Goal: Obtain resource: Download file/media

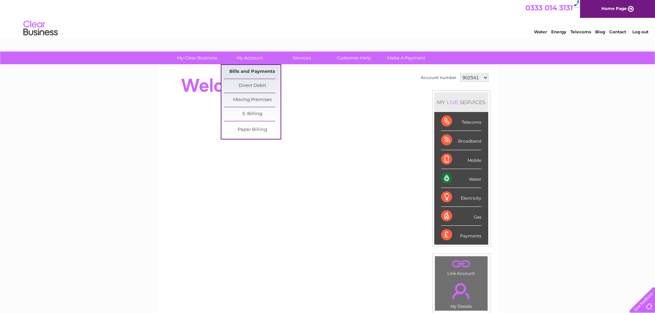
click at [242, 68] on link "Bills and Payments" at bounding box center [252, 72] width 57 height 14
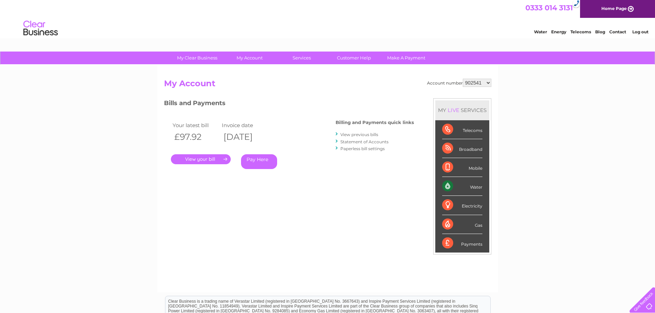
click at [367, 134] on link "View previous bills" at bounding box center [360, 134] width 38 height 5
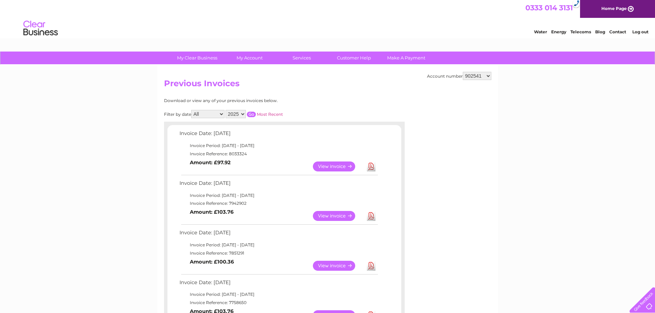
click at [481, 77] on select "902541 910218 912904 1119941" at bounding box center [477, 76] width 29 height 8
select select "1119941"
click at [464, 72] on select "902541 910218 912904 1119941" at bounding box center [477, 76] width 29 height 8
click at [250, 114] on input "button" at bounding box center [251, 115] width 9 height 6
drag, startPoint x: 484, startPoint y: 76, endPoint x: 484, endPoint y: 80, distance: 3.5
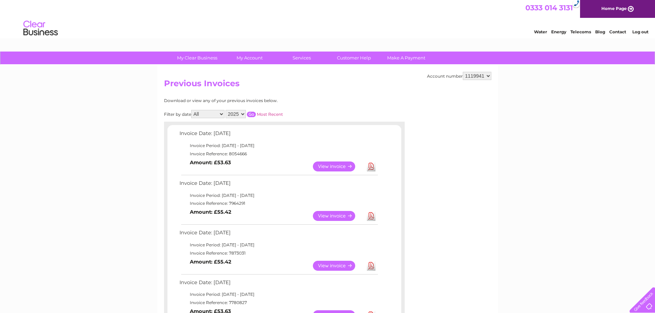
click at [484, 76] on select "902541 910218 912904 1119941" at bounding box center [477, 76] width 29 height 8
select select "912904"
click at [464, 72] on select "902541 910218 912904 1119941" at bounding box center [477, 76] width 29 height 8
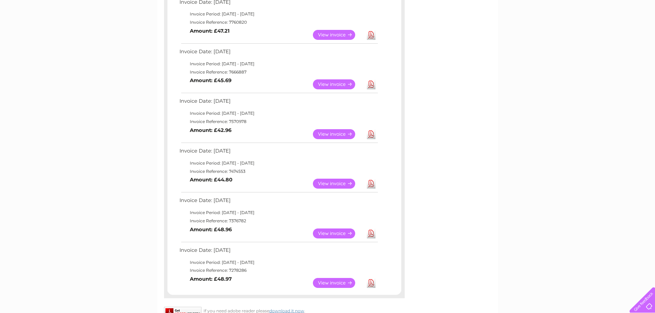
scroll to position [378, 0]
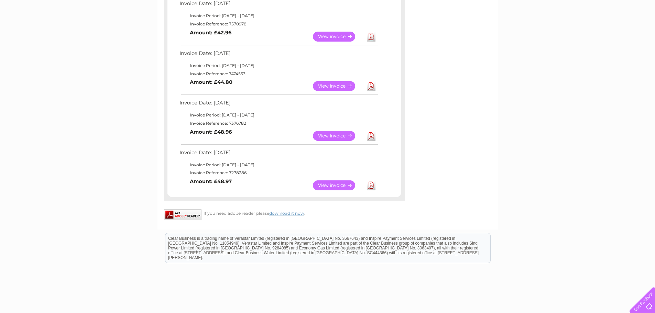
click at [268, 174] on td "Invoice Reference: 7278286" at bounding box center [278, 173] width 201 height 8
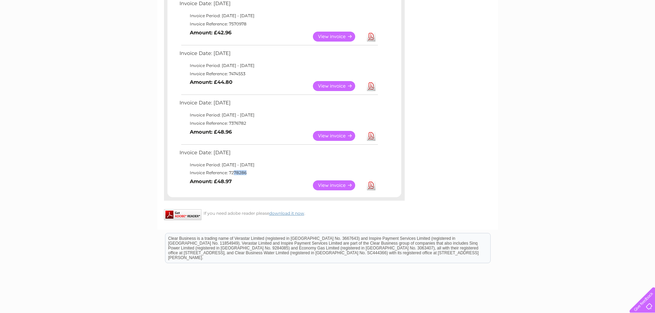
click at [268, 174] on td "Invoice Reference: 7278286" at bounding box center [278, 173] width 201 height 8
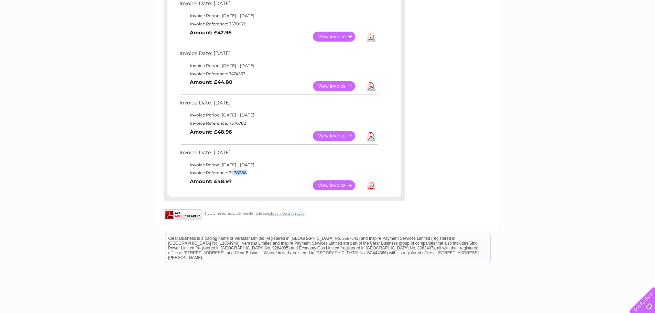
click at [268, 174] on td "Invoice Reference: 7278286" at bounding box center [278, 173] width 201 height 8
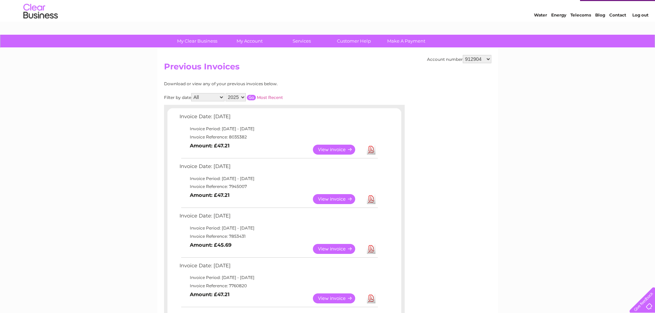
scroll to position [0, 0]
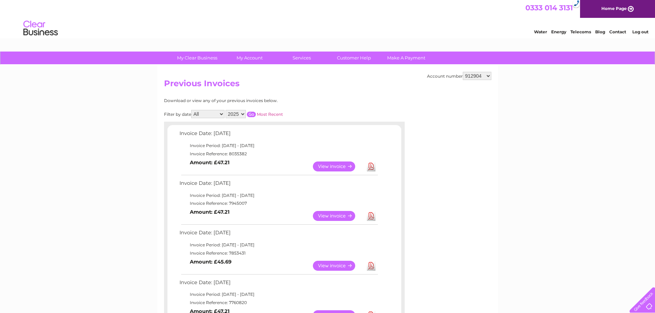
click at [470, 78] on select "902541 910218 912904 1119941" at bounding box center [477, 76] width 29 height 8
select select "910218"
click at [464, 72] on select "902541 910218 912904 1119941" at bounding box center [477, 76] width 29 height 8
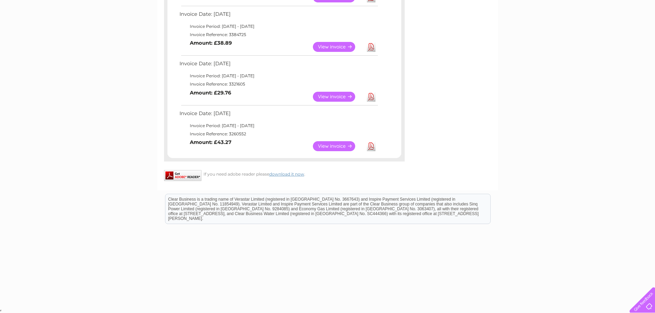
click at [249, 134] on td "Invoice Reference: 3260552" at bounding box center [278, 134] width 201 height 8
click at [252, 118] on td "Invoice Date: 10 January 2020" at bounding box center [278, 115] width 201 height 13
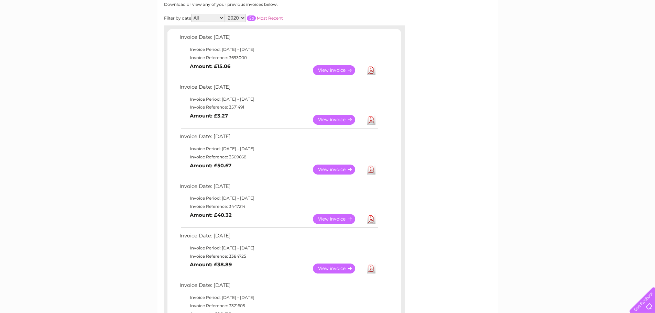
scroll to position [43, 0]
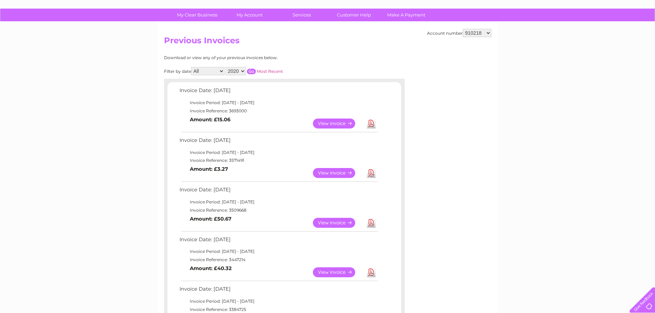
click at [486, 33] on select "902541 910218 912904 1119941" at bounding box center [477, 33] width 29 height 8
select select "912904"
click at [464, 29] on select "902541 910218 912904 1119941" at bounding box center [477, 33] width 29 height 8
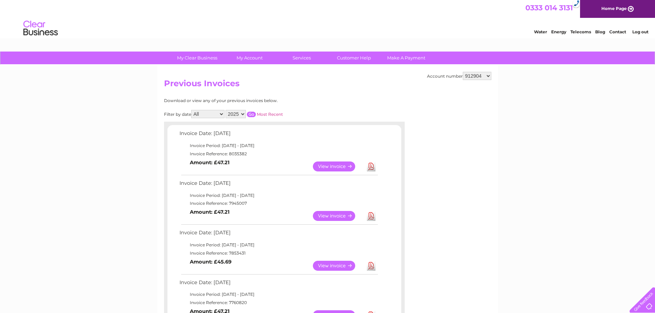
click at [476, 79] on select "902541 910218 912904 1119941" at bounding box center [477, 76] width 29 height 8
select select "1119941"
click at [464, 72] on select "902541 910218 912904 1119941" at bounding box center [477, 76] width 29 height 8
click at [481, 75] on select "902541 910218 912904 1119941" at bounding box center [477, 76] width 29 height 8
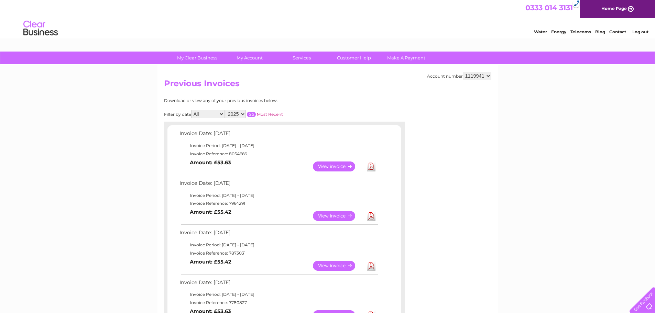
select select "902541"
click at [464, 72] on select "902541 910218 912904 1119941" at bounding box center [477, 76] width 29 height 8
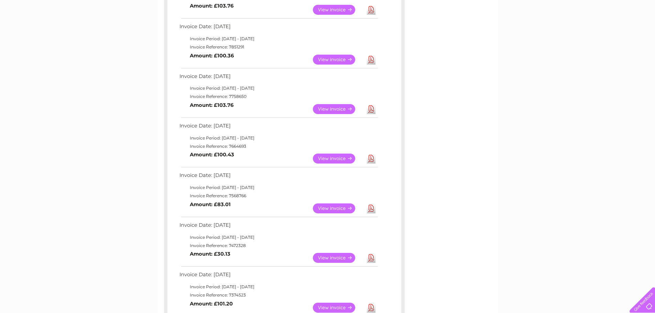
scroll to position [378, 0]
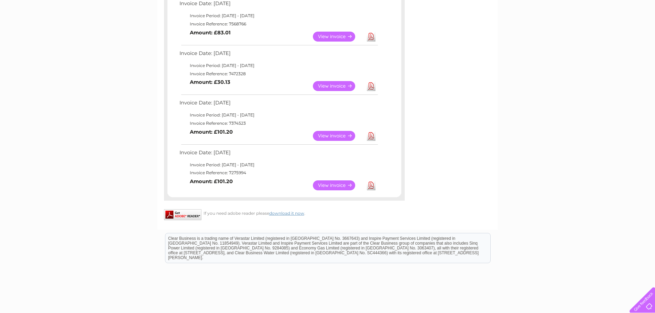
click at [372, 185] on link "Download" at bounding box center [371, 186] width 9 height 10
click at [369, 137] on link "Download" at bounding box center [371, 136] width 9 height 10
click at [371, 87] on link "Download" at bounding box center [371, 86] width 9 height 10
click at [372, 38] on link "Download" at bounding box center [371, 37] width 9 height 10
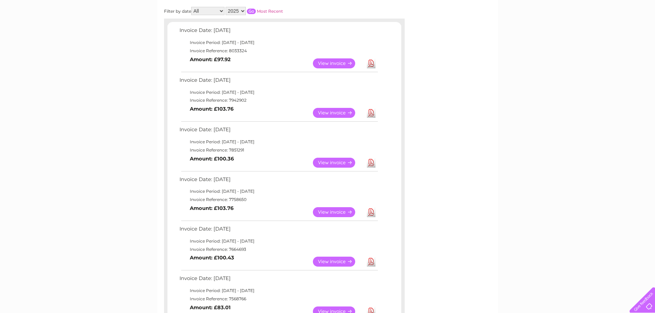
scroll to position [69, 0]
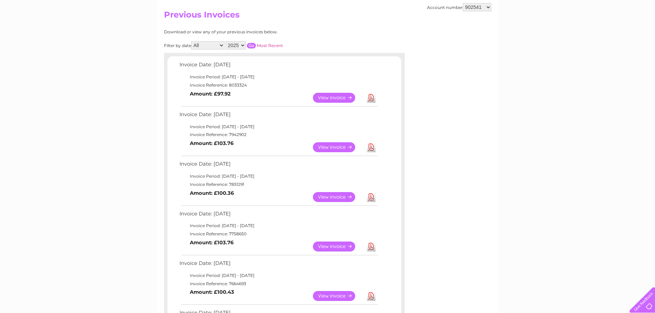
click at [373, 299] on link "Download" at bounding box center [371, 296] width 9 height 10
click at [373, 247] on link "Download" at bounding box center [371, 247] width 9 height 10
click at [372, 197] on link "Download" at bounding box center [371, 197] width 9 height 10
click at [373, 148] on link "Download" at bounding box center [371, 147] width 9 height 10
click at [370, 101] on link "Download" at bounding box center [371, 98] width 9 height 10
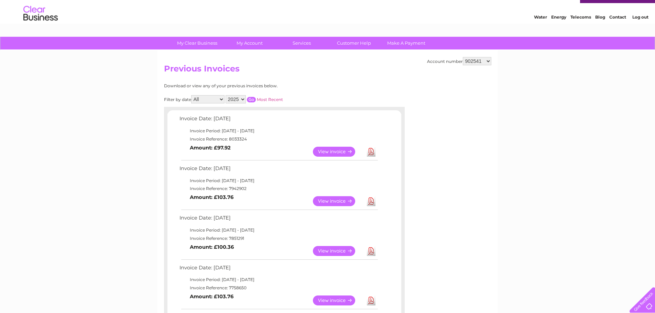
scroll to position [0, 0]
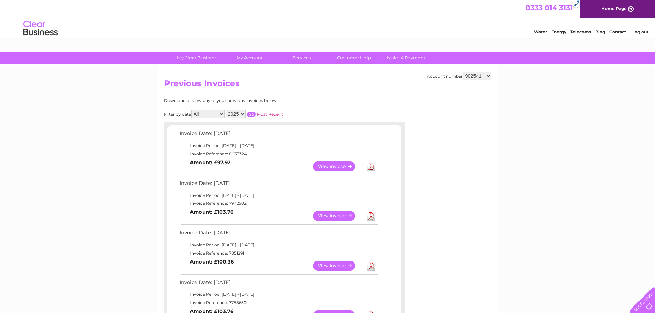
click at [469, 77] on select "902541 910218 912904 1119941" at bounding box center [477, 76] width 29 height 8
select select "910218"
click at [464, 72] on select "902541 910218 912904 1119941" at bounding box center [477, 76] width 29 height 8
click at [477, 78] on select "902541 910218 912904 1119941" at bounding box center [477, 76] width 29 height 8
select select "902541"
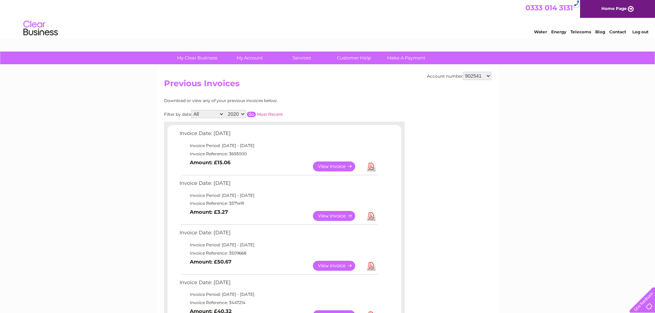
click at [464, 72] on select "902541 910218 912904 1119941" at bounding box center [477, 76] width 29 height 8
click at [467, 78] on select "902541 910218 912904 1119941" at bounding box center [477, 76] width 29 height 8
click at [464, 72] on select "902541 910218 912904 1119941" at bounding box center [477, 76] width 29 height 8
click at [473, 80] on select "902541 910218 912904 1119941" at bounding box center [477, 76] width 29 height 8
select select "910218"
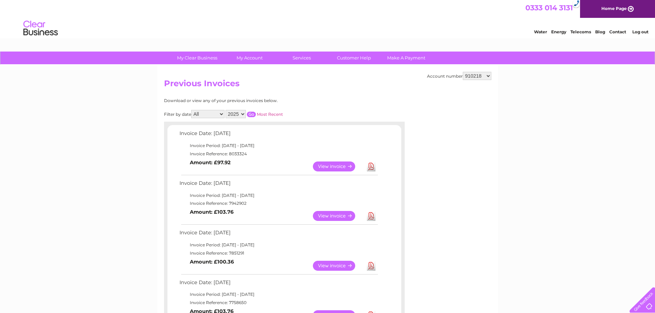
click at [464, 72] on select "902541 910218 912904 1119941" at bounding box center [477, 76] width 29 height 8
click at [487, 74] on select "902541 910218 912904 1119941" at bounding box center [477, 76] width 29 height 8
click at [424, 95] on div "Account number 902541 910218 912904 1119941 Previous Invoices Download or view …" at bounding box center [328, 287] width 341 height 444
click at [475, 77] on select "902541 910218 912904 1119941" at bounding box center [477, 76] width 29 height 8
select select "912904"
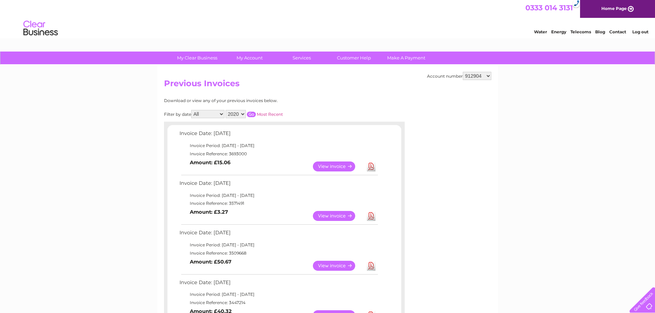
click at [464, 72] on select "902541 910218 912904 1119941" at bounding box center [477, 76] width 29 height 8
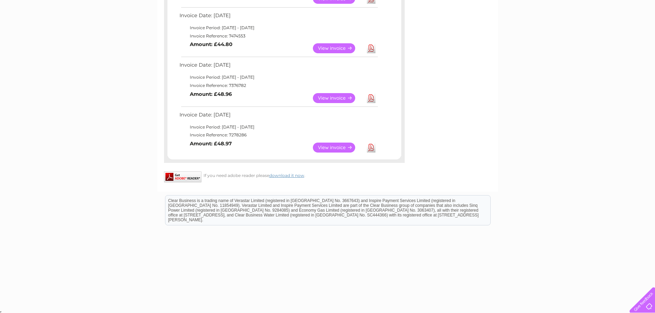
scroll to position [418, 0]
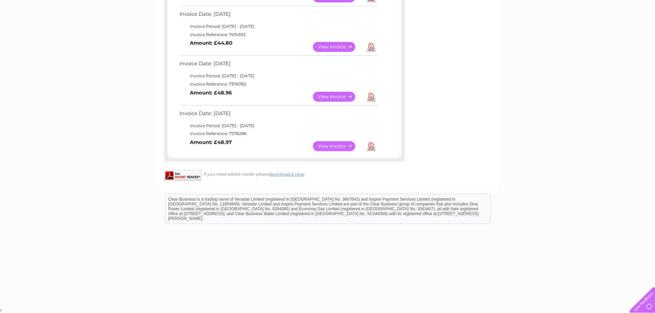
click at [371, 146] on link "Download" at bounding box center [371, 146] width 9 height 10
click at [374, 93] on link "Download" at bounding box center [371, 97] width 9 height 10
click at [373, 45] on link "Download" at bounding box center [371, 47] width 9 height 10
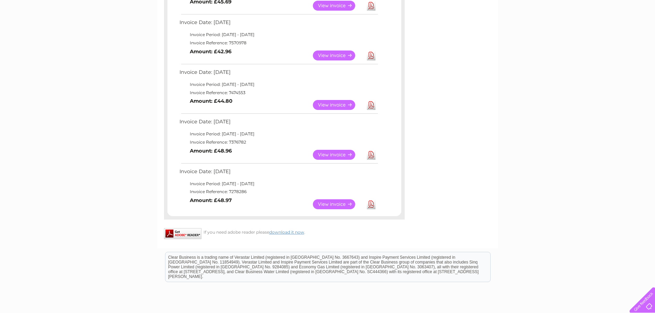
scroll to position [349, 0]
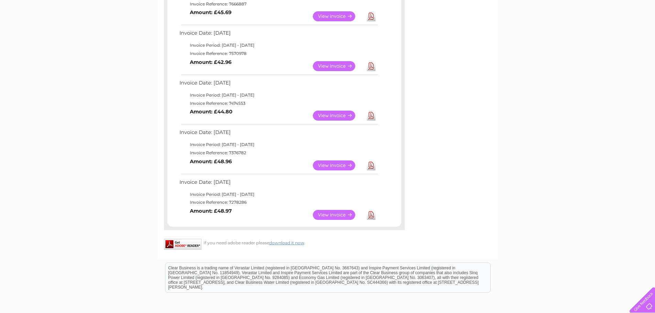
click at [373, 68] on link "Download" at bounding box center [371, 66] width 9 height 10
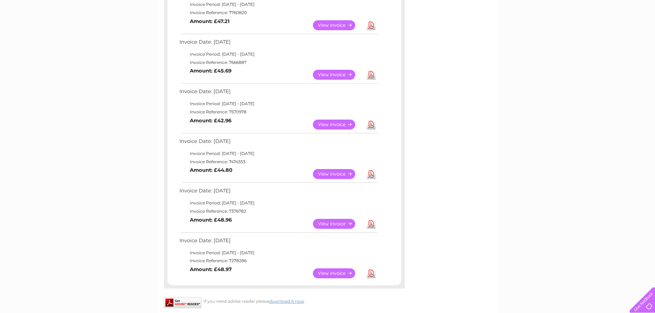
scroll to position [280, 0]
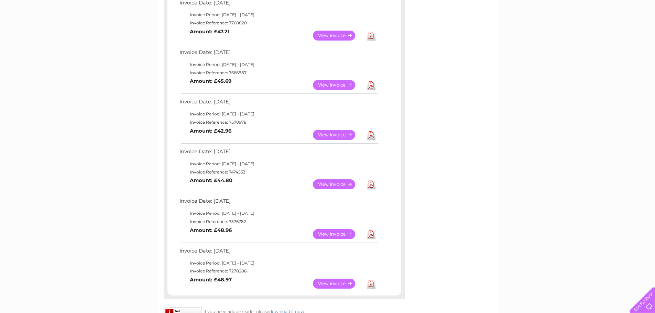
click at [370, 85] on link "Download" at bounding box center [371, 85] width 9 height 10
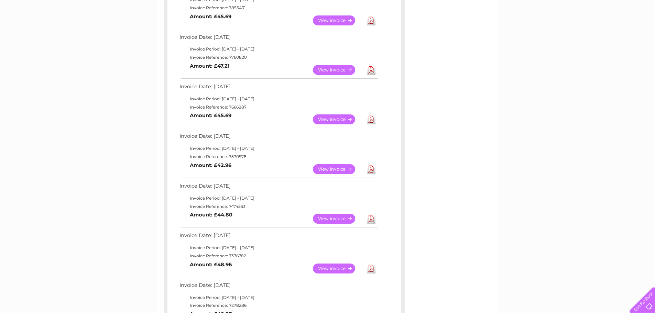
click at [369, 71] on link "Download" at bounding box center [371, 70] width 9 height 10
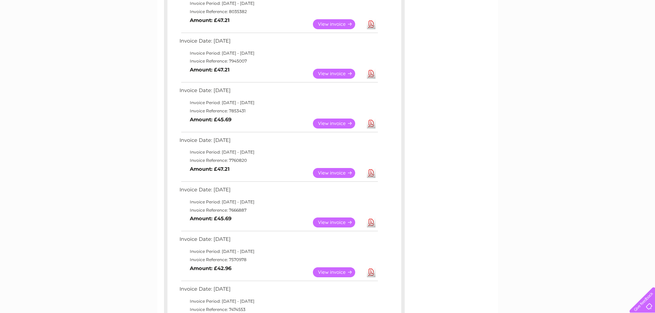
scroll to position [108, 0]
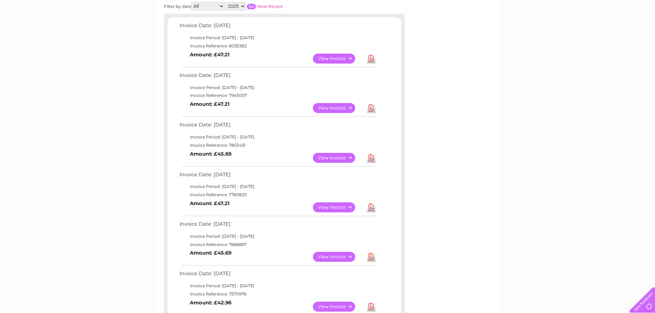
click at [372, 159] on link "Download" at bounding box center [371, 158] width 9 height 10
click at [370, 108] on link "Download" at bounding box center [371, 108] width 9 height 10
click at [374, 58] on link "Download" at bounding box center [371, 59] width 9 height 10
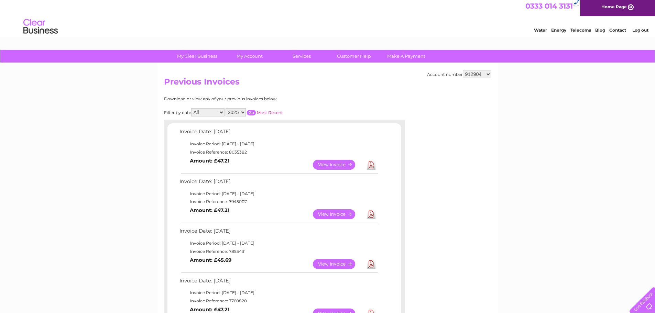
scroll to position [0, 0]
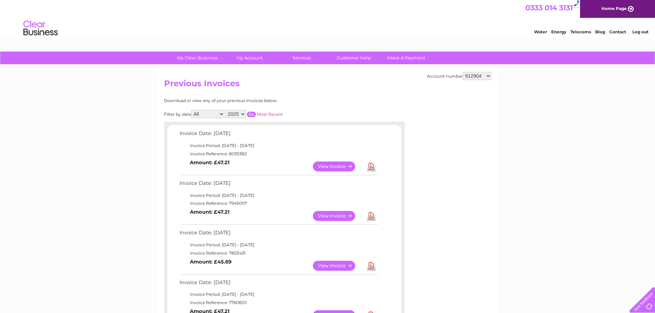
click at [484, 75] on select "902541 910218 912904 1119941" at bounding box center [477, 76] width 29 height 8
select select "1119941"
click at [464, 72] on select "902541 910218 912904 1119941" at bounding box center [477, 76] width 29 height 8
click at [475, 76] on select "902541 910218 912904 1119941" at bounding box center [477, 76] width 29 height 8
click at [464, 72] on select "902541 910218 912904 1119941" at bounding box center [477, 76] width 29 height 8
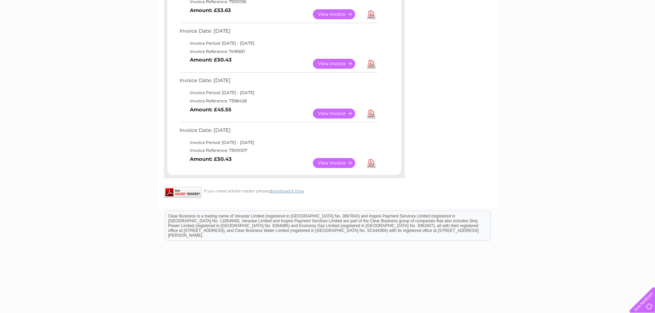
scroll to position [418, 0]
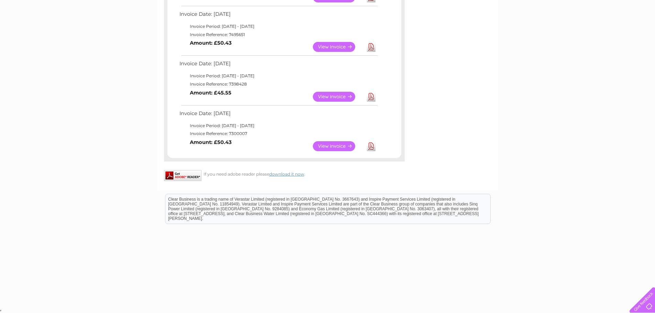
click at [369, 148] on link "Download" at bounding box center [371, 146] width 9 height 10
click at [371, 98] on link "Download" at bounding box center [371, 97] width 9 height 10
click at [373, 43] on link "Download" at bounding box center [371, 47] width 9 height 10
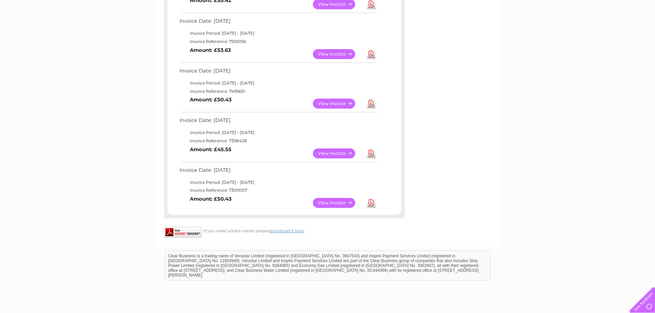
scroll to position [349, 0]
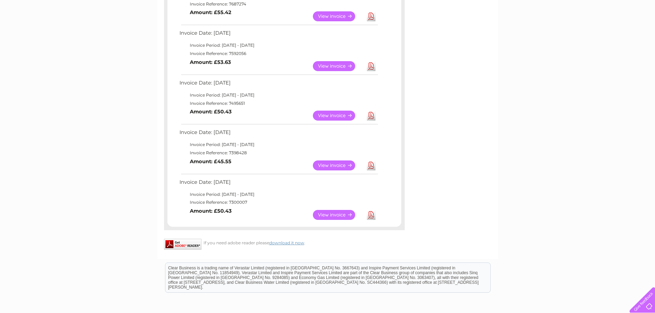
click at [371, 67] on link "Download" at bounding box center [371, 66] width 9 height 10
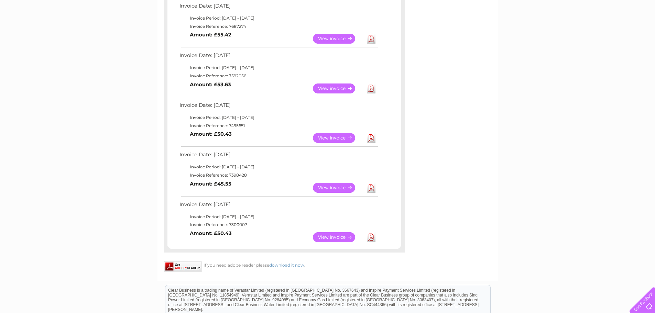
scroll to position [314, 0]
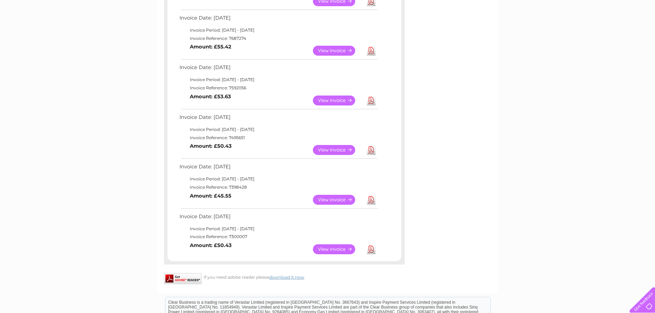
click at [373, 52] on link "Download" at bounding box center [371, 51] width 9 height 10
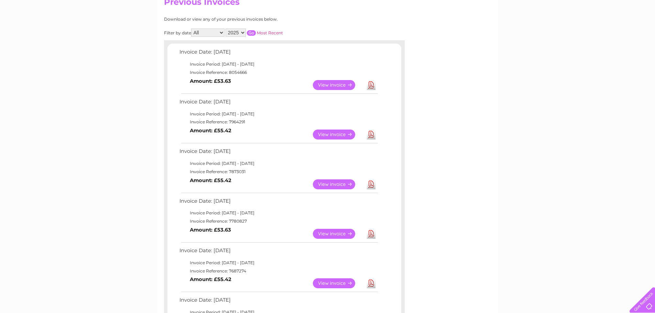
scroll to position [74, 0]
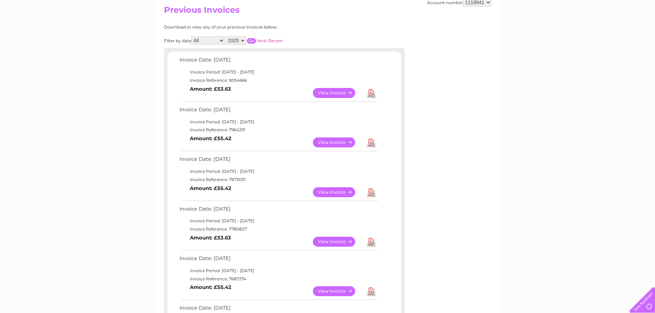
click at [370, 239] on link "Download" at bounding box center [371, 242] width 9 height 10
click at [374, 193] on link "Download" at bounding box center [371, 192] width 9 height 10
click at [372, 142] on link "Download" at bounding box center [371, 143] width 9 height 10
click at [371, 93] on link "Download" at bounding box center [371, 93] width 9 height 10
click at [114, 175] on div "My Clear Business Login Details My Details My Preferences Link Account My Accou…" at bounding box center [327, 315] width 655 height 674
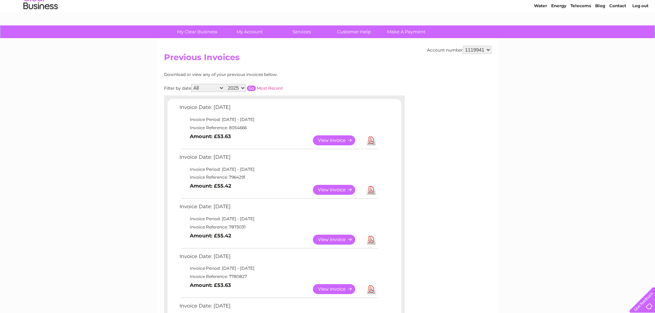
scroll to position [0, 0]
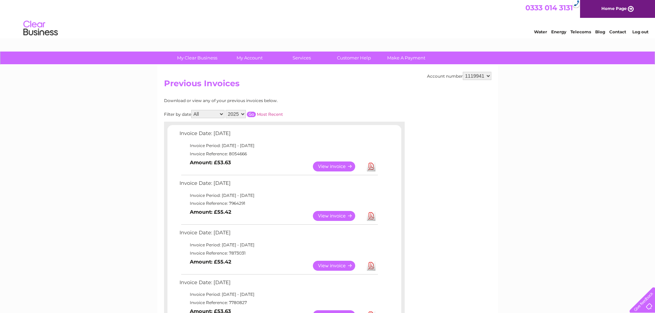
drag, startPoint x: 127, startPoint y: 136, endPoint x: 102, endPoint y: 132, distance: 24.8
